Goal: Transaction & Acquisition: Purchase product/service

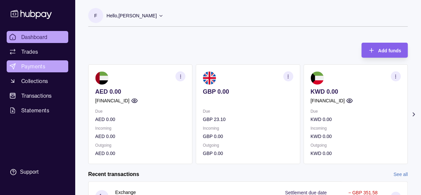
click at [26, 67] on span "Payments" at bounding box center [33, 66] width 24 height 8
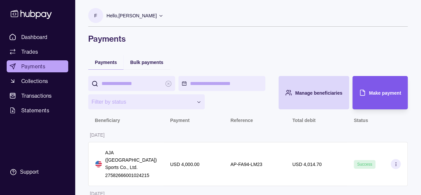
click at [360, 90] on icon "button" at bounding box center [362, 93] width 4 height 6
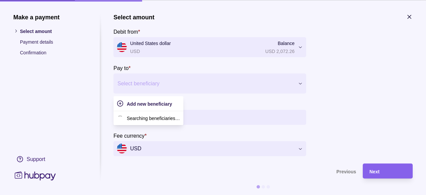
click at [143, 88] on div "Select beneficiary" at bounding box center [203, 83] width 181 height 11
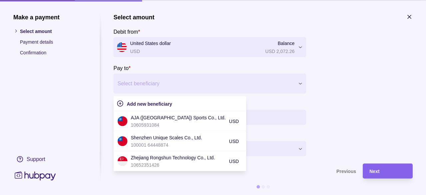
click at [192, 85] on div at bounding box center [205, 83] width 176 height 9
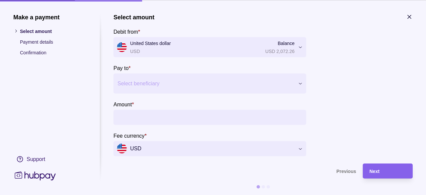
click at [172, 115] on input "Amount *" at bounding box center [216, 116] width 173 height 15
click at [172, 84] on div at bounding box center [205, 83] width 176 height 9
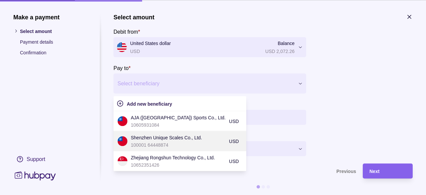
click at [184, 139] on p "Shenzhen Unique Scales Co., Ltd." at bounding box center [178, 136] width 95 height 7
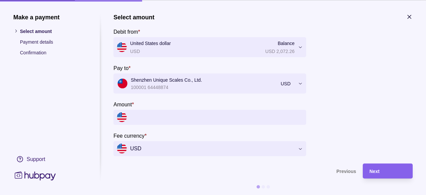
click at [185, 112] on input "Amount *" at bounding box center [216, 116] width 173 height 15
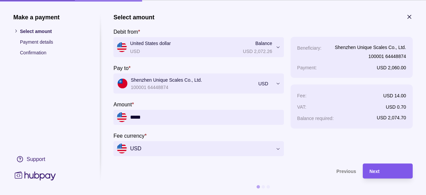
type input "*****"
click at [374, 170] on span "Next" at bounding box center [374, 170] width 10 height 5
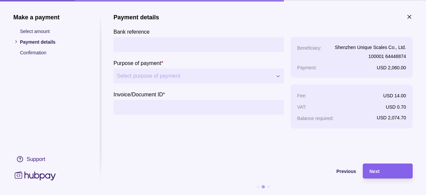
click at [145, 36] on section "Bank reference" at bounding box center [198, 39] width 170 height 25
click at [146, 40] on input "Bank reference" at bounding box center [199, 44] width 164 height 15
paste input "**********"
type input "**********"
click at [174, 103] on input "Invoice/Document ID *" at bounding box center [199, 106] width 164 height 15
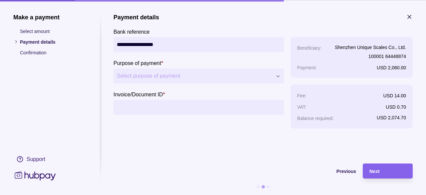
paste input "**********"
type input "**********"
click at [370, 170] on span "Next" at bounding box center [374, 170] width 10 height 5
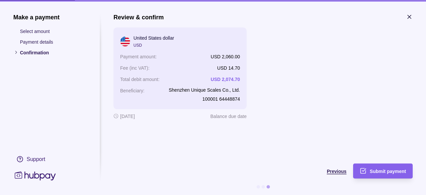
click at [332, 171] on span "Previous" at bounding box center [337, 170] width 20 height 5
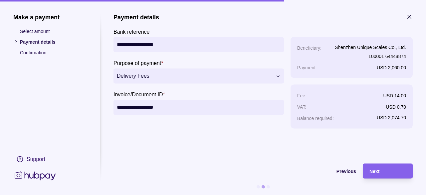
click at [45, 31] on p "Select amount" at bounding box center [53, 30] width 67 height 7
click at [345, 167] on div "Previous" at bounding box center [234, 171] width 243 height 8
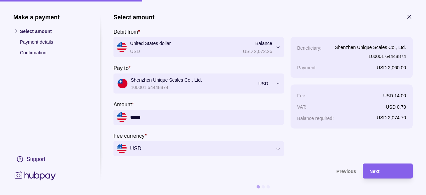
click at [258, 84] on div at bounding box center [194, 83] width 154 height 9
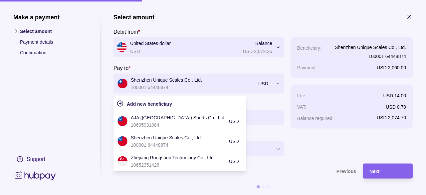
click at [78, 111] on div "Make a payment Select amount Payment details Confirmation Support" at bounding box center [49, 97] width 73 height 168
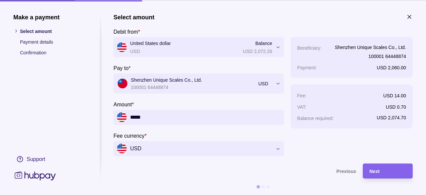
click at [43, 178] on icon at bounding box center [35, 175] width 44 height 12
click at [37, 172] on icon at bounding box center [35, 175] width 44 height 12
click at [31, 173] on icon at bounding box center [35, 175] width 44 height 12
click at [408, 18] on icon "button" at bounding box center [409, 16] width 3 height 3
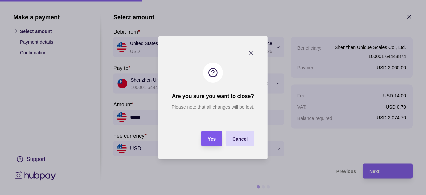
click at [212, 142] on div "Yes" at bounding box center [212, 138] width 8 height 8
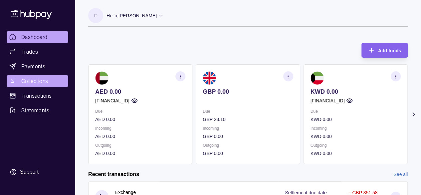
click at [47, 76] on link "Collections" at bounding box center [38, 81] width 62 height 12
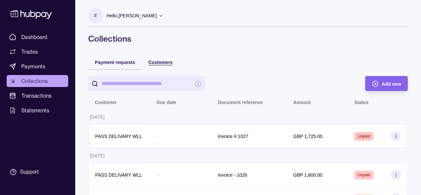
click at [155, 60] on span "Customers" at bounding box center [160, 62] width 24 height 5
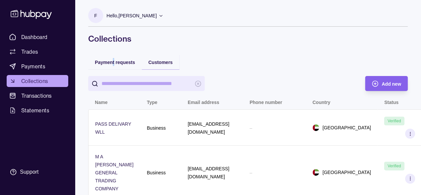
click at [113, 66] on div "Payment requests" at bounding box center [115, 62] width 54 height 15
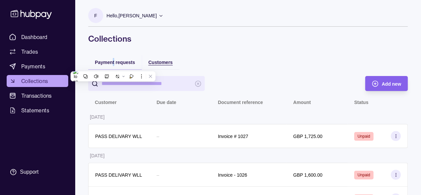
click at [166, 60] on span "Customers" at bounding box center [160, 62] width 24 height 5
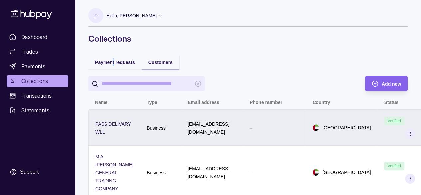
scroll to position [48, 0]
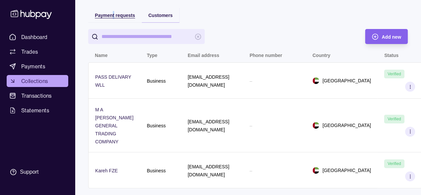
click at [106, 14] on span "Payment requests" at bounding box center [115, 15] width 40 height 5
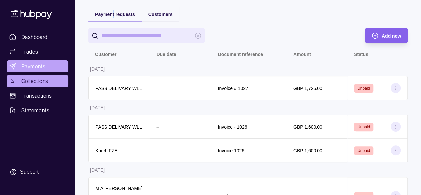
click at [44, 60] on ul "Dashboard Trades Payments Collections Transactions Statements" at bounding box center [38, 73] width 62 height 85
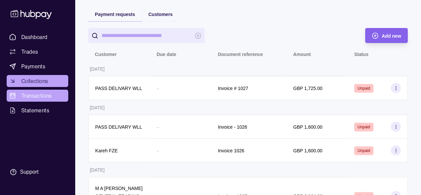
click at [50, 98] on span "Transactions" at bounding box center [36, 96] width 31 height 8
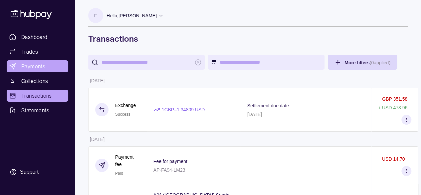
click at [42, 63] on span "Payments" at bounding box center [33, 66] width 24 height 8
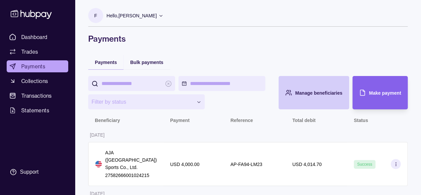
click at [340, 99] on div "Manage beneficiaries" at bounding box center [308, 92] width 67 height 33
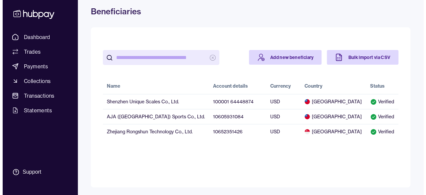
scroll to position [27, 0]
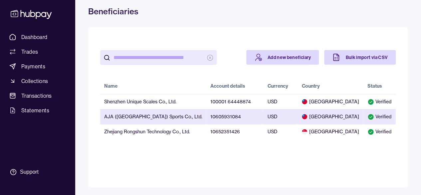
click at [189, 120] on td "AJA ([GEOGRAPHIC_DATA]) Sports Co., Ltd." at bounding box center [153, 116] width 106 height 15
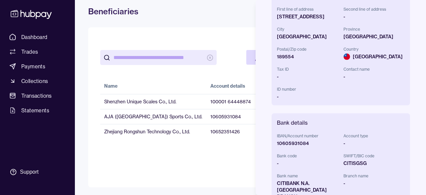
scroll to position [0, 0]
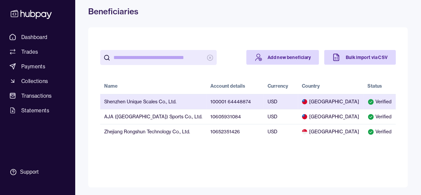
click at [206, 102] on td "100001 64448874" at bounding box center [234, 101] width 57 height 15
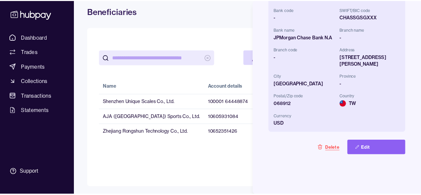
scroll to position [256, 0]
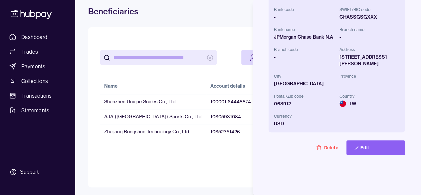
drag, startPoint x: 35, startPoint y: 63, endPoint x: 36, endPoint y: 68, distance: 4.8
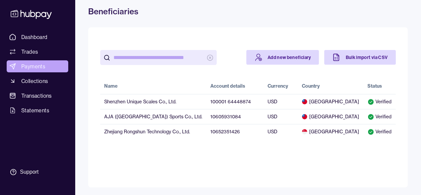
click at [37, 68] on span "Payments" at bounding box center [33, 66] width 24 height 8
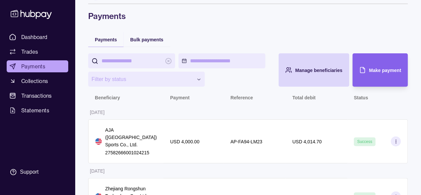
scroll to position [33, 0]
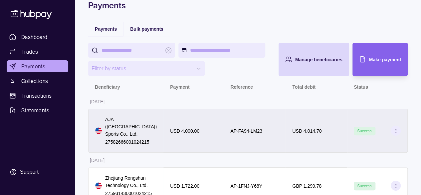
click at [242, 127] on span "AP-FA94-LM23" at bounding box center [246, 130] width 32 height 7
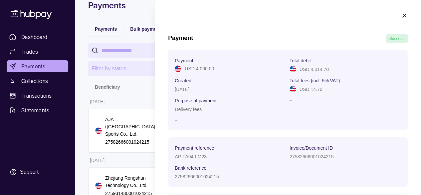
scroll to position [0, 0]
click at [401, 14] on icon "button" at bounding box center [404, 16] width 7 height 7
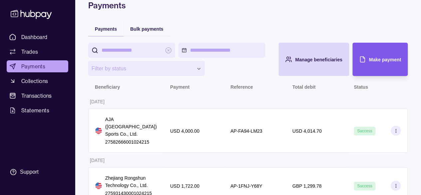
click at [399, 59] on span "Make payment" at bounding box center [385, 59] width 32 height 5
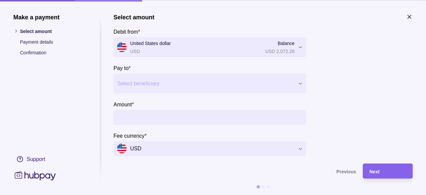
click at [152, 79] on div at bounding box center [205, 83] width 176 height 9
click at [171, 87] on div at bounding box center [205, 83] width 176 height 9
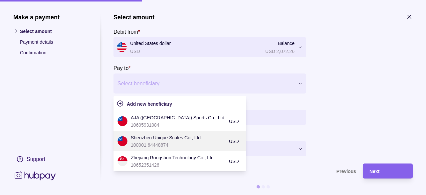
click at [172, 137] on p "Shenzhen Unique Scales Co., Ltd." at bounding box center [178, 136] width 95 height 7
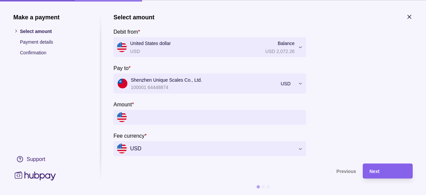
click at [173, 114] on input "Amount *" at bounding box center [216, 116] width 173 height 15
click at [172, 117] on input "Amount *" at bounding box center [216, 116] width 173 height 15
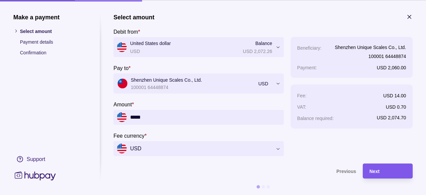
type input "*****"
click at [378, 168] on span "Next" at bounding box center [374, 170] width 10 height 5
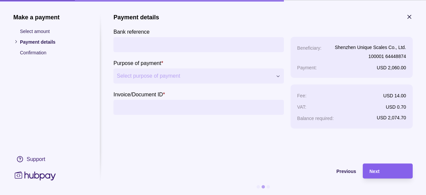
click at [173, 48] on input "Bank reference" at bounding box center [199, 44] width 164 height 15
paste input "**********"
type input "**********"
click at [155, 111] on input "Invoice/Document ID *" at bounding box center [199, 106] width 164 height 15
paste input "**********"
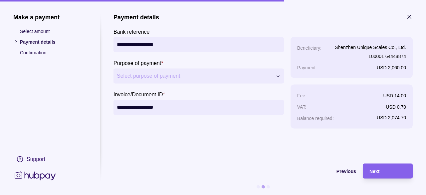
type input "**********"
click at [396, 170] on div "Next" at bounding box center [387, 171] width 37 height 8
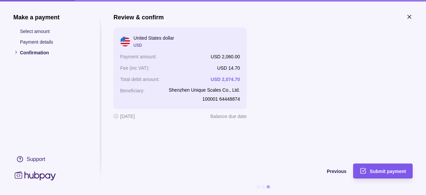
click at [386, 173] on span "Submit payment" at bounding box center [388, 170] width 36 height 5
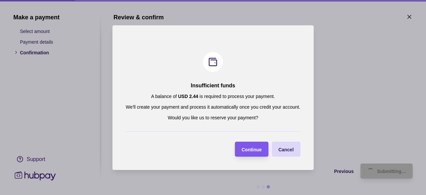
click at [247, 155] on div "Continue" at bounding box center [247, 148] width 30 height 15
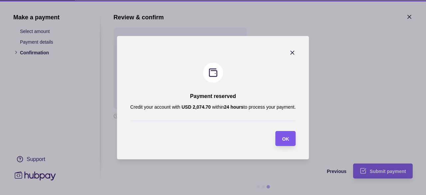
click at [281, 142] on div "OK" at bounding box center [280, 138] width 17 height 15
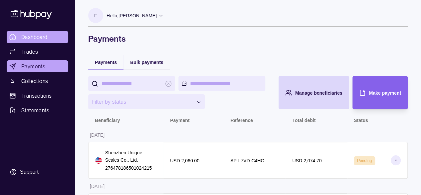
click at [32, 34] on span "Dashboard" at bounding box center [34, 37] width 26 height 8
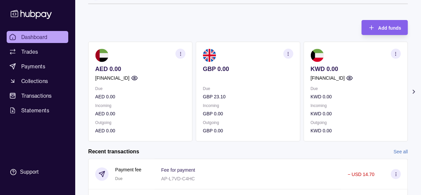
scroll to position [33, 0]
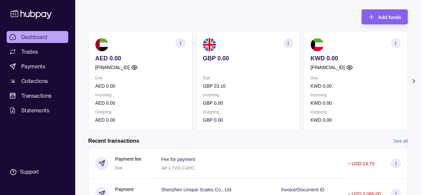
click at [409, 79] on section "Add funds AED 0.00 [FINANCIAL_ID] Due AED 0.00 Incoming AED 0.00 Outgoing AED 0…" at bounding box center [248, 158] width 346 height 310
click at [414, 80] on icon at bounding box center [413, 81] width 7 height 7
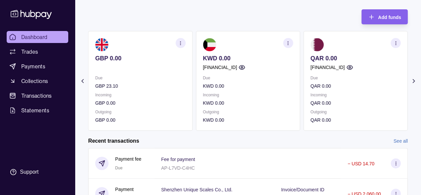
click at [25, 60] on ul "Dashboard Trades Payments Collections Transactions Statements" at bounding box center [38, 73] width 62 height 85
click at [26, 64] on span "Payments" at bounding box center [33, 66] width 24 height 8
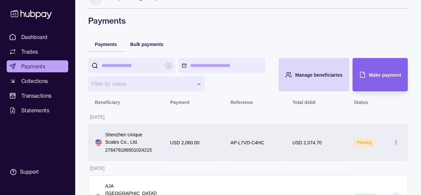
scroll to position [33, 0]
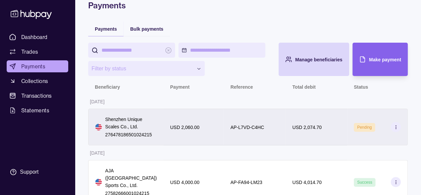
click at [323, 131] on div "USD 2,074.70" at bounding box center [317, 126] width 62 height 37
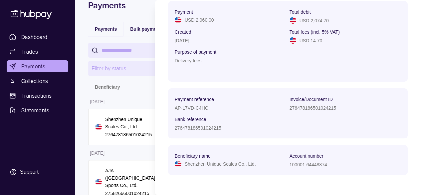
scroll to position [0, 0]
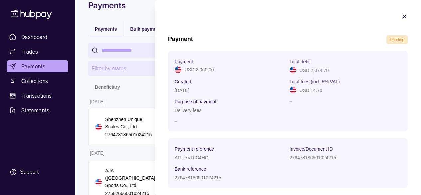
click at [401, 18] on icon "button" at bounding box center [404, 16] width 7 height 7
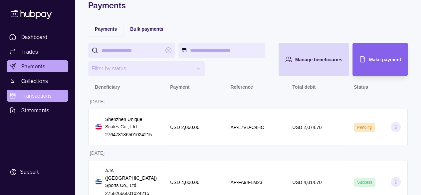
click at [37, 93] on span "Transactions" at bounding box center [36, 96] width 31 height 8
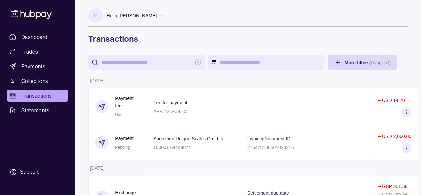
click at [187, 130] on div "Shenzhen Unique Scales Co., Ltd. 100001 64448874" at bounding box center [194, 142] width 94 height 35
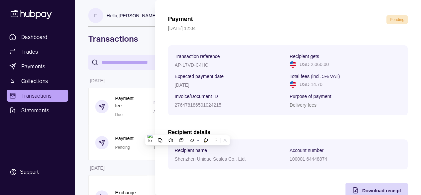
scroll to position [36, 0]
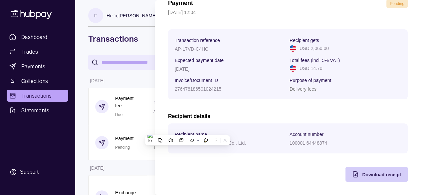
click at [362, 170] on div "Download receipt" at bounding box center [381, 174] width 39 height 8
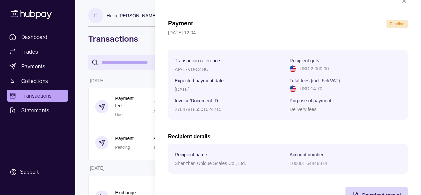
scroll to position [0, 0]
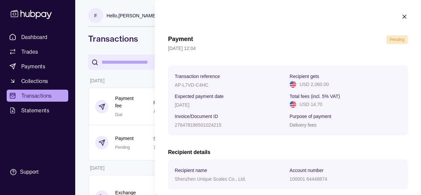
click at [401, 16] on icon "button" at bounding box center [404, 16] width 7 height 7
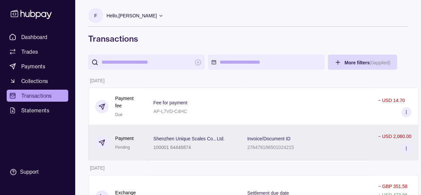
click at [231, 138] on div "Shenzhen Unique Scales Co., Ltd. 100001 64448874" at bounding box center [193, 142] width 81 height 17
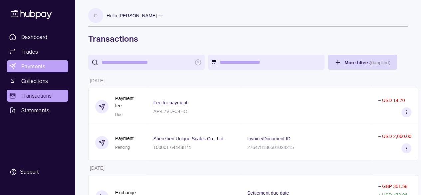
click at [41, 67] on span "Payments" at bounding box center [33, 66] width 24 height 8
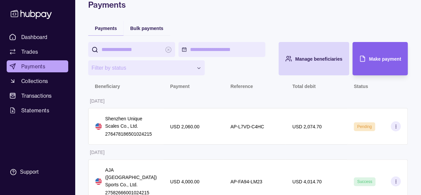
scroll to position [67, 0]
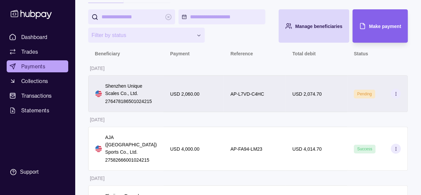
click at [250, 107] on div "AP-L7VD-C4HC" at bounding box center [255, 93] width 62 height 37
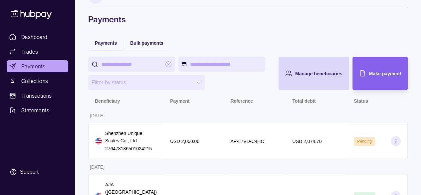
scroll to position [0, 0]
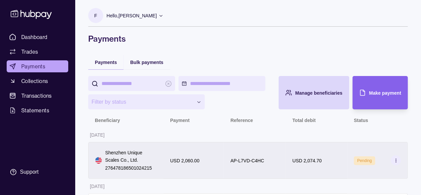
click at [364, 151] on div "Pending" at bounding box center [377, 160] width 61 height 37
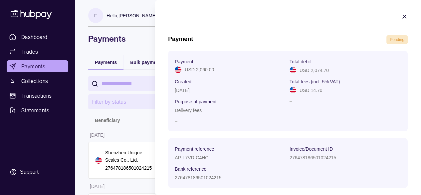
click at [134, 30] on html "**********" at bounding box center [210, 176] width 421 height 353
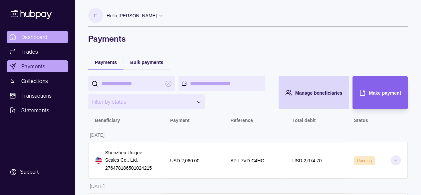
click at [38, 34] on span "Dashboard" at bounding box center [34, 37] width 26 height 8
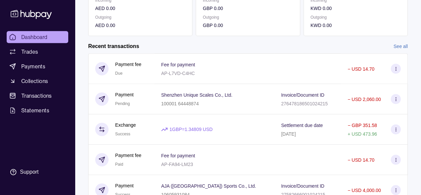
scroll to position [133, 0]
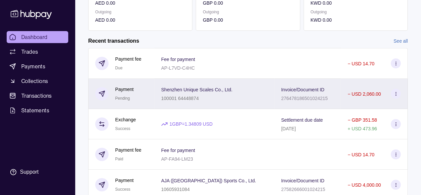
click at [204, 91] on p "Shenzhen Unique Scales Co., Ltd." at bounding box center [196, 89] width 71 height 5
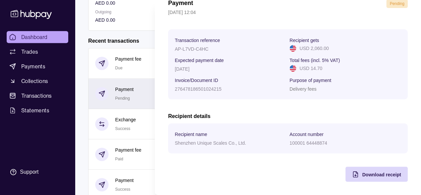
scroll to position [0, 0]
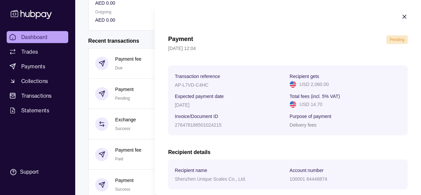
click at [99, 40] on html "Dashboard Trades Payments Collections Transactions Statements Support F Hello, …" at bounding box center [210, 44] width 421 height 354
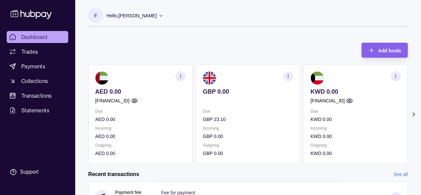
click at [150, 13] on p "Hello, Frederic Al Kareh" at bounding box center [131, 15] width 50 height 7
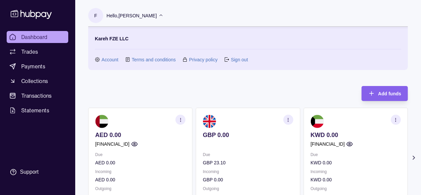
click at [150, 13] on p "Hello, Frederic Al Kareh" at bounding box center [131, 15] width 50 height 7
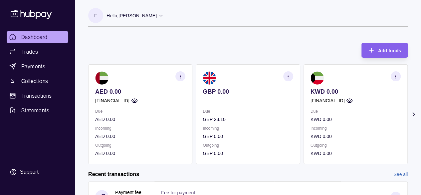
click at [413, 111] on icon at bounding box center [413, 114] width 7 height 7
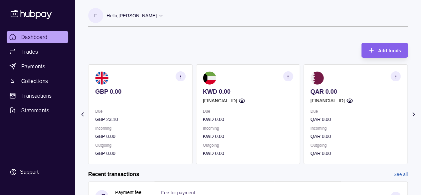
click at [413, 111] on icon at bounding box center [413, 114] width 7 height 7
